Goal: Task Accomplishment & Management: Use online tool/utility

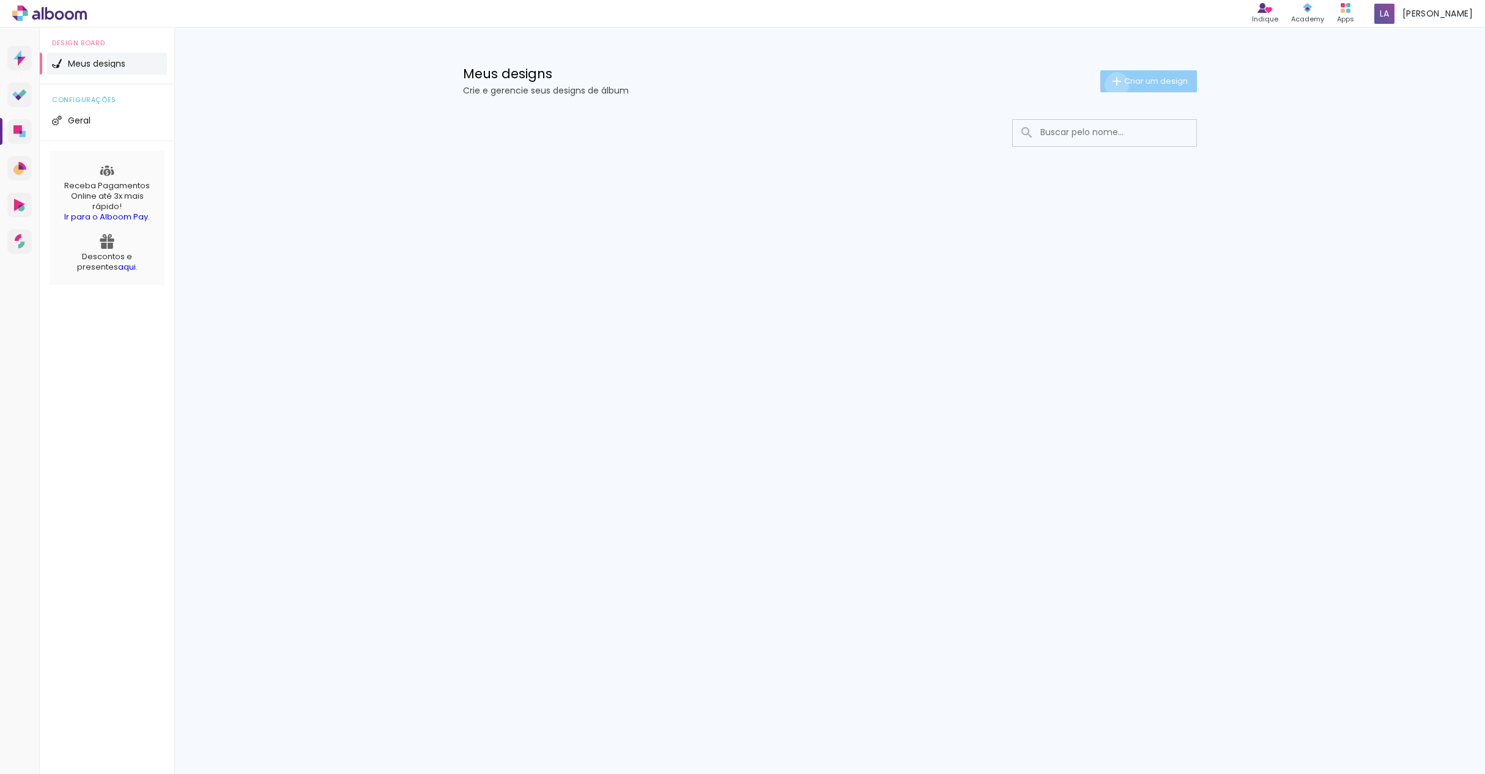
click at [1114, 84] on iron-icon at bounding box center [1116, 81] width 15 height 15
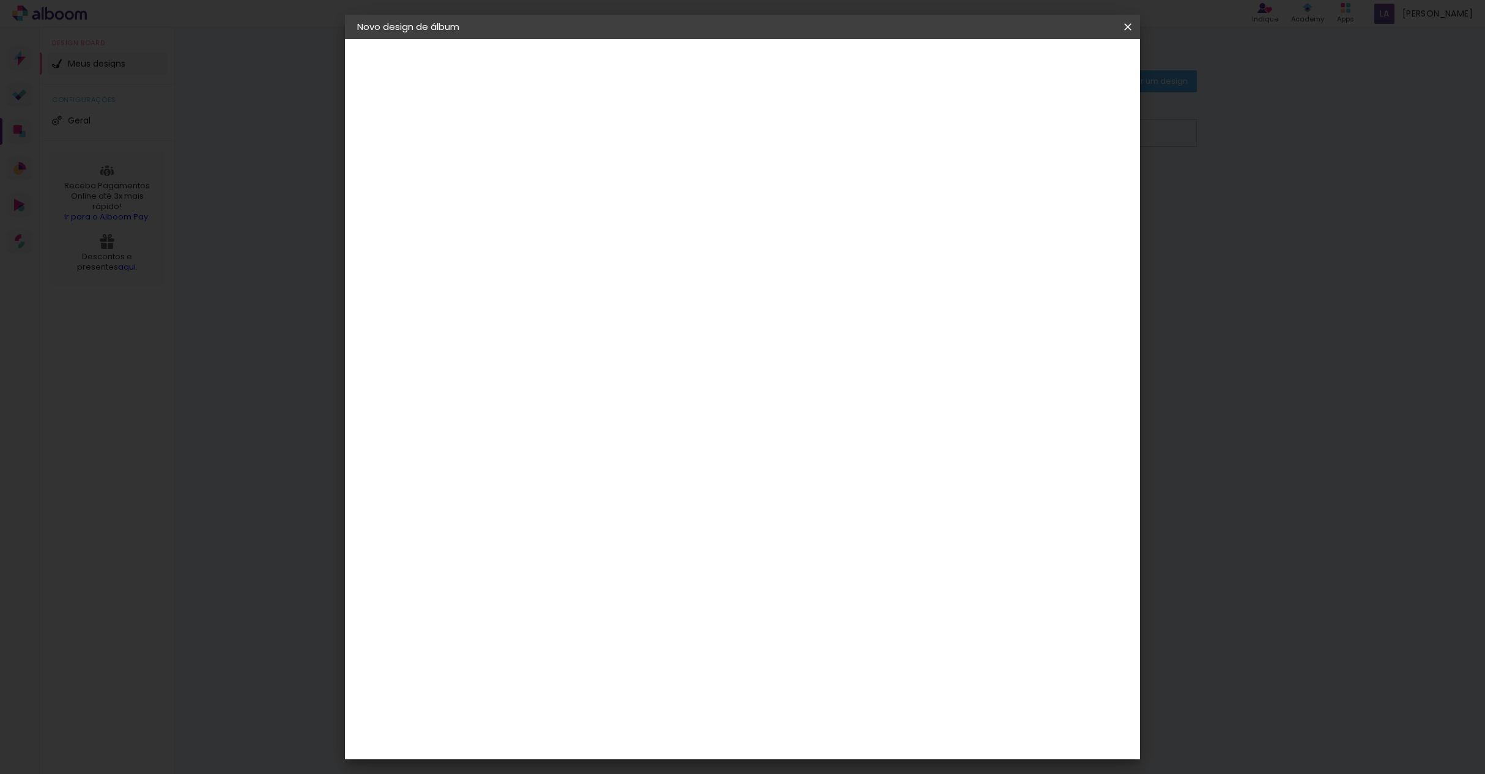
click at [383, 122] on div "2. Especificações" at bounding box center [424, 125] width 134 height 15
click at [422, 127] on div "2. Especificações" at bounding box center [424, 125] width 134 height 15
click at [557, 171] on input at bounding box center [557, 164] width 0 height 19
type input "TÂNIA E [PERSON_NAME]"
type paper-input "TÂNIA E [PERSON_NAME]"
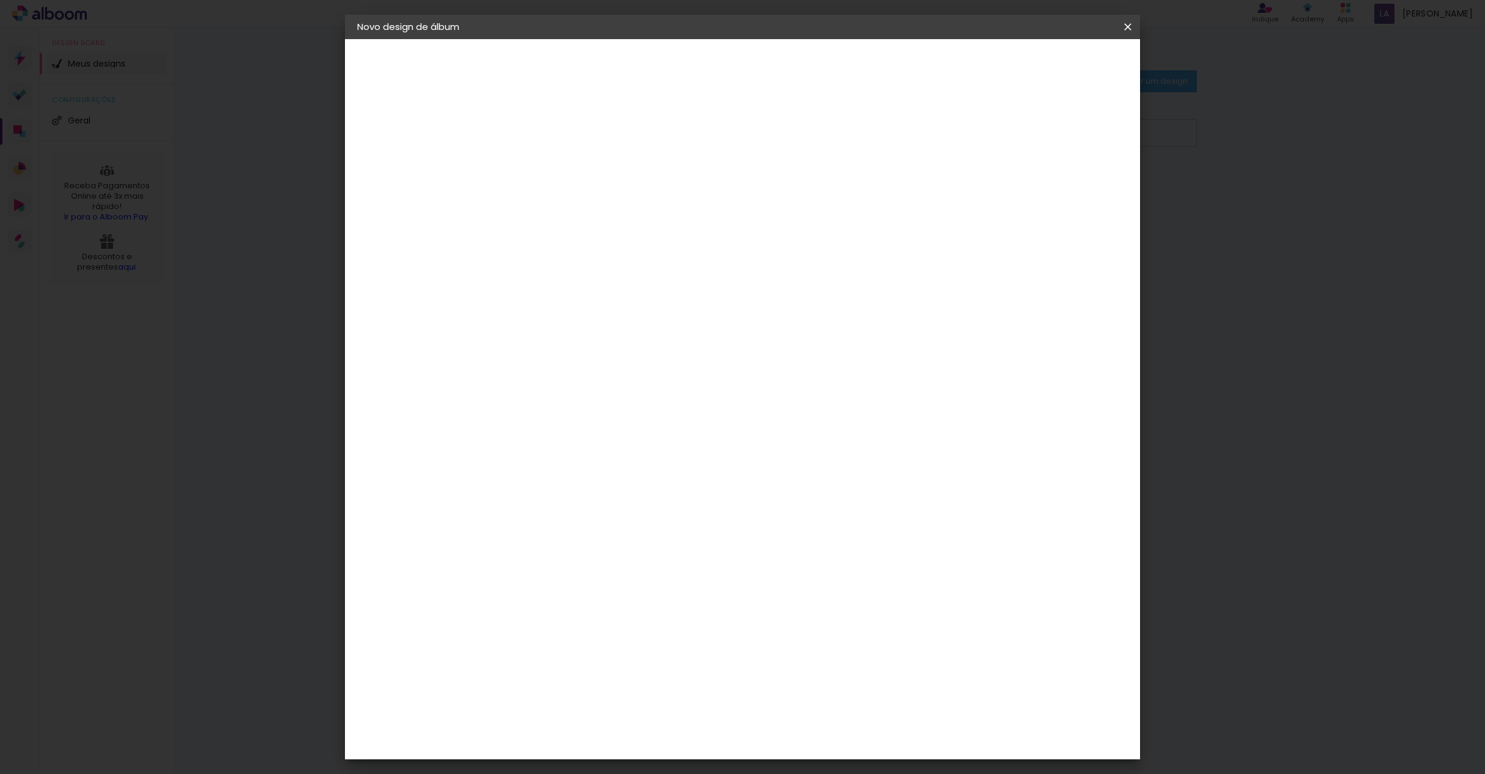
click at [433, 124] on div "2. Especificações" at bounding box center [424, 125] width 134 height 15
click at [0, 0] on slot "Avançar" at bounding box center [0, 0] width 0 height 0
click at [786, 185] on paper-item "Tamanho Livre" at bounding box center [727, 185] width 117 height 27
click at [786, 183] on paper-item "Tamanho Livre" at bounding box center [727, 185] width 117 height 27
click at [771, 257] on div "Sugerir uma encadernadora" at bounding box center [733, 255] width 76 height 20
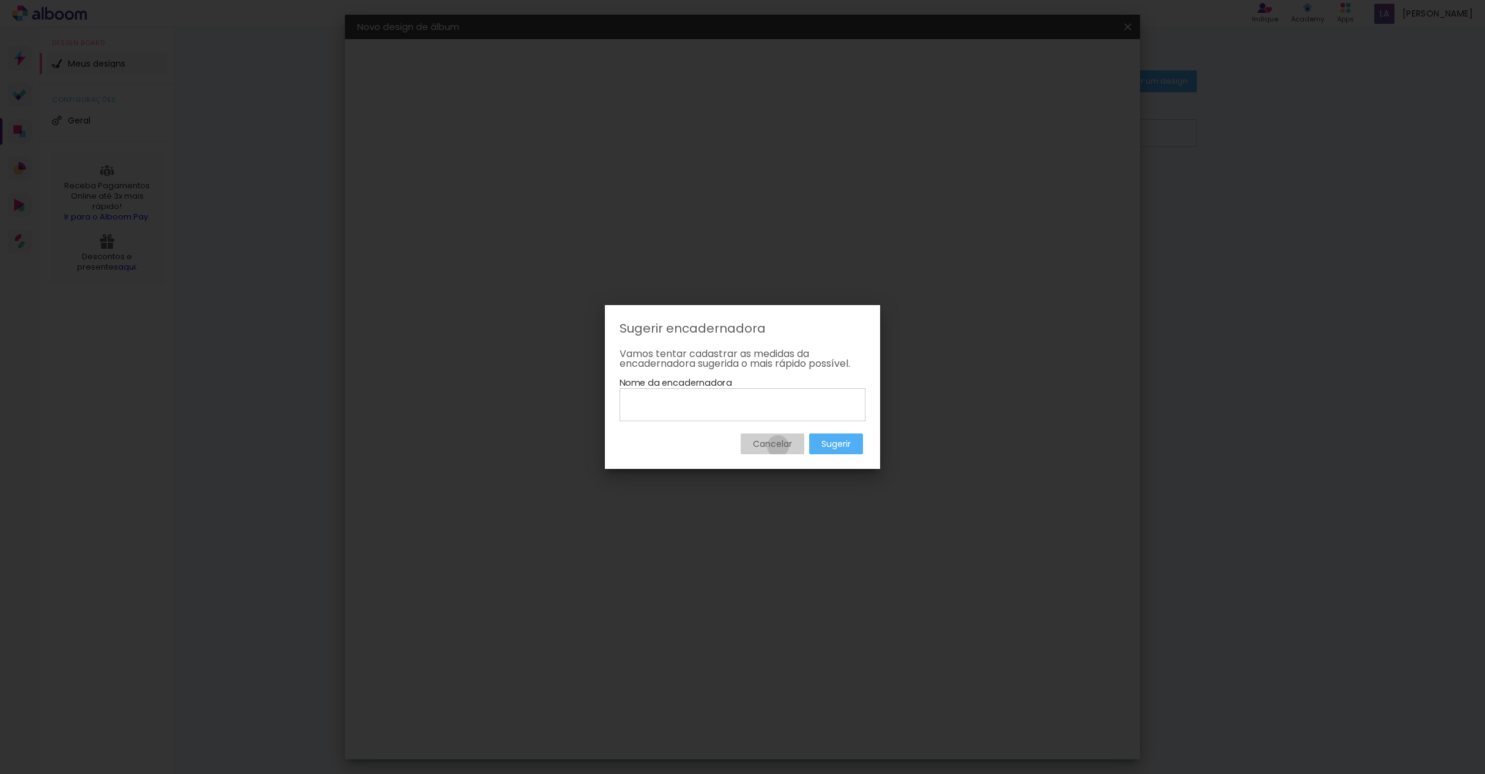
click at [0, 0] on slot "Cancelar" at bounding box center [0, 0] width 0 height 0
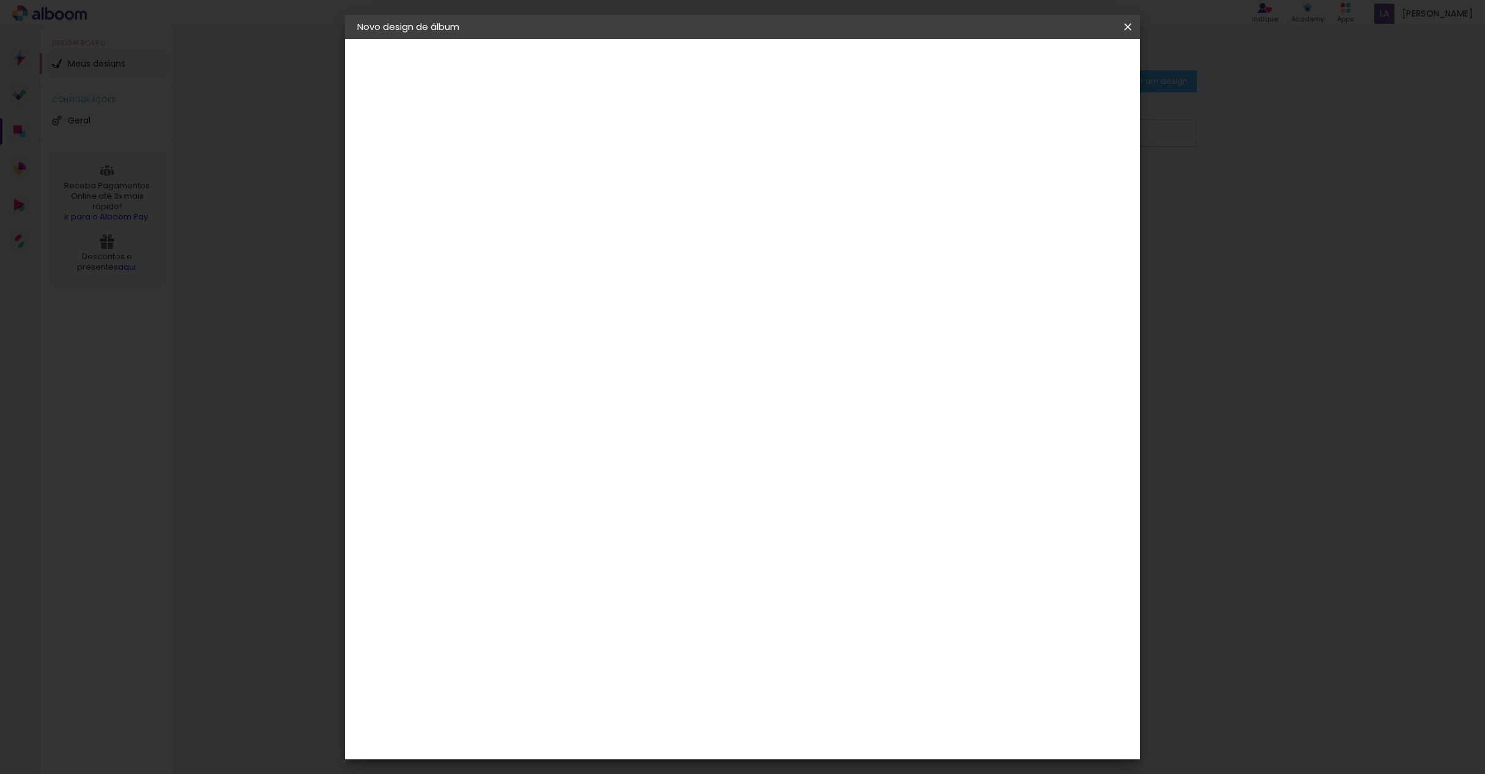
click at [720, 64] on paper-button "Voltar" at bounding box center [695, 64] width 50 height 21
drag, startPoint x: 1124, startPoint y: 23, endPoint x: 789, endPoint y: 63, distance: 337.5
click at [1124, 23] on iron-icon at bounding box center [1127, 27] width 15 height 12
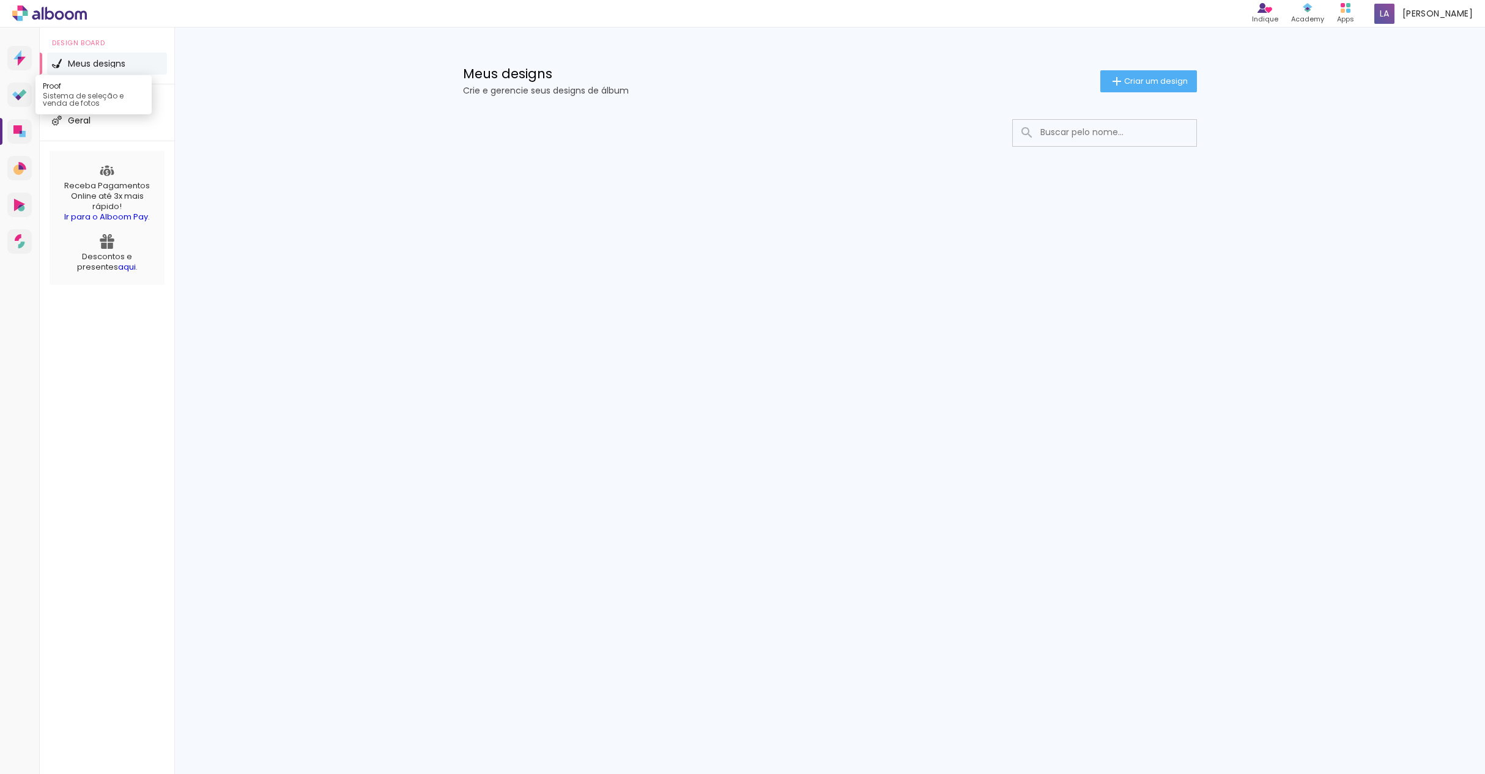
click at [12, 92] on icon at bounding box center [19, 95] width 15 height 12
